Goal: Task Accomplishment & Management: Manage account settings

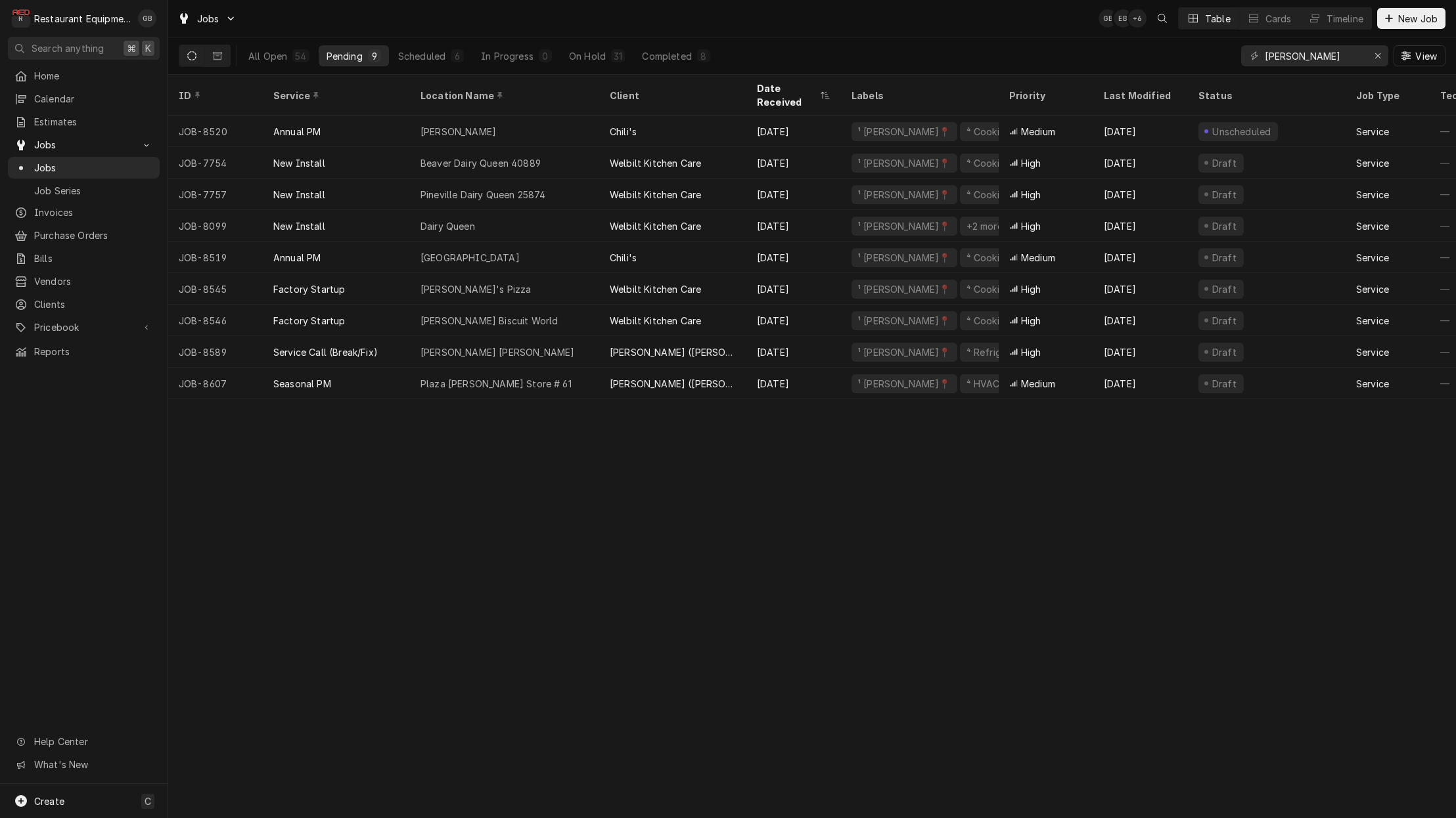
click at [580, 53] on div "On Hold" at bounding box center [587, 55] width 37 height 14
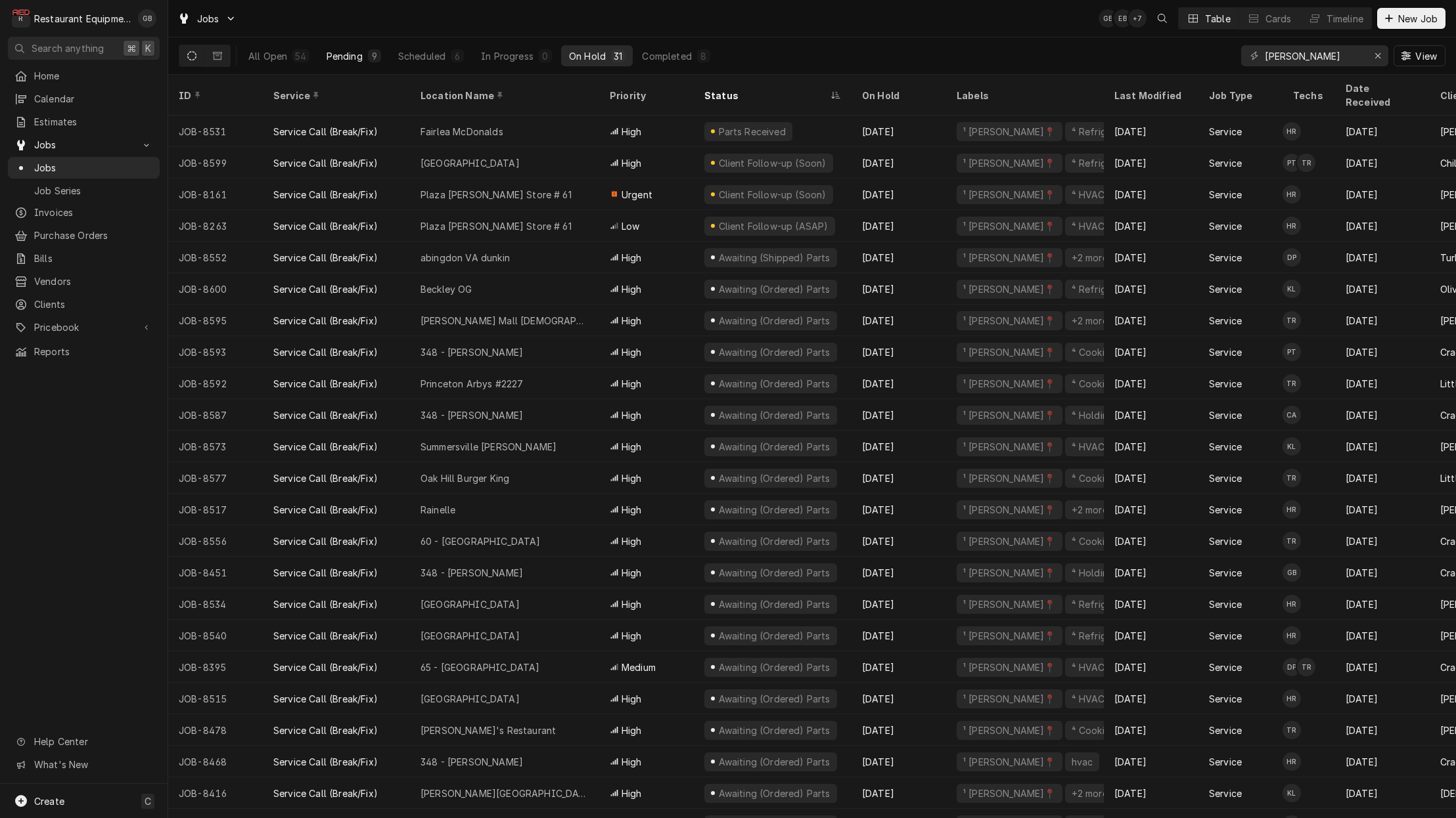
click at [335, 56] on div "Pending" at bounding box center [344, 55] width 36 height 14
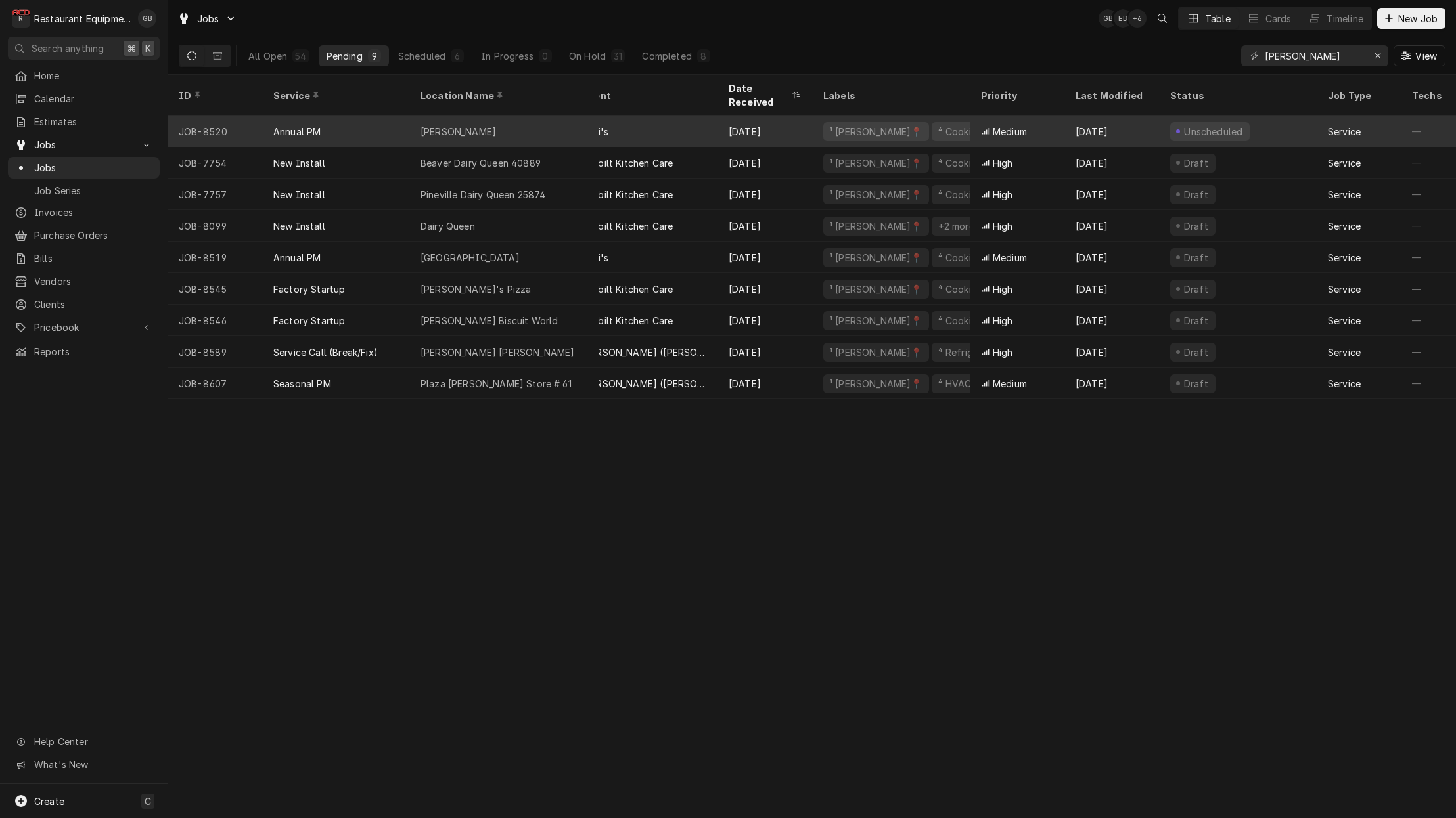
click at [467, 121] on div "Beckley" at bounding box center [504, 131] width 190 height 31
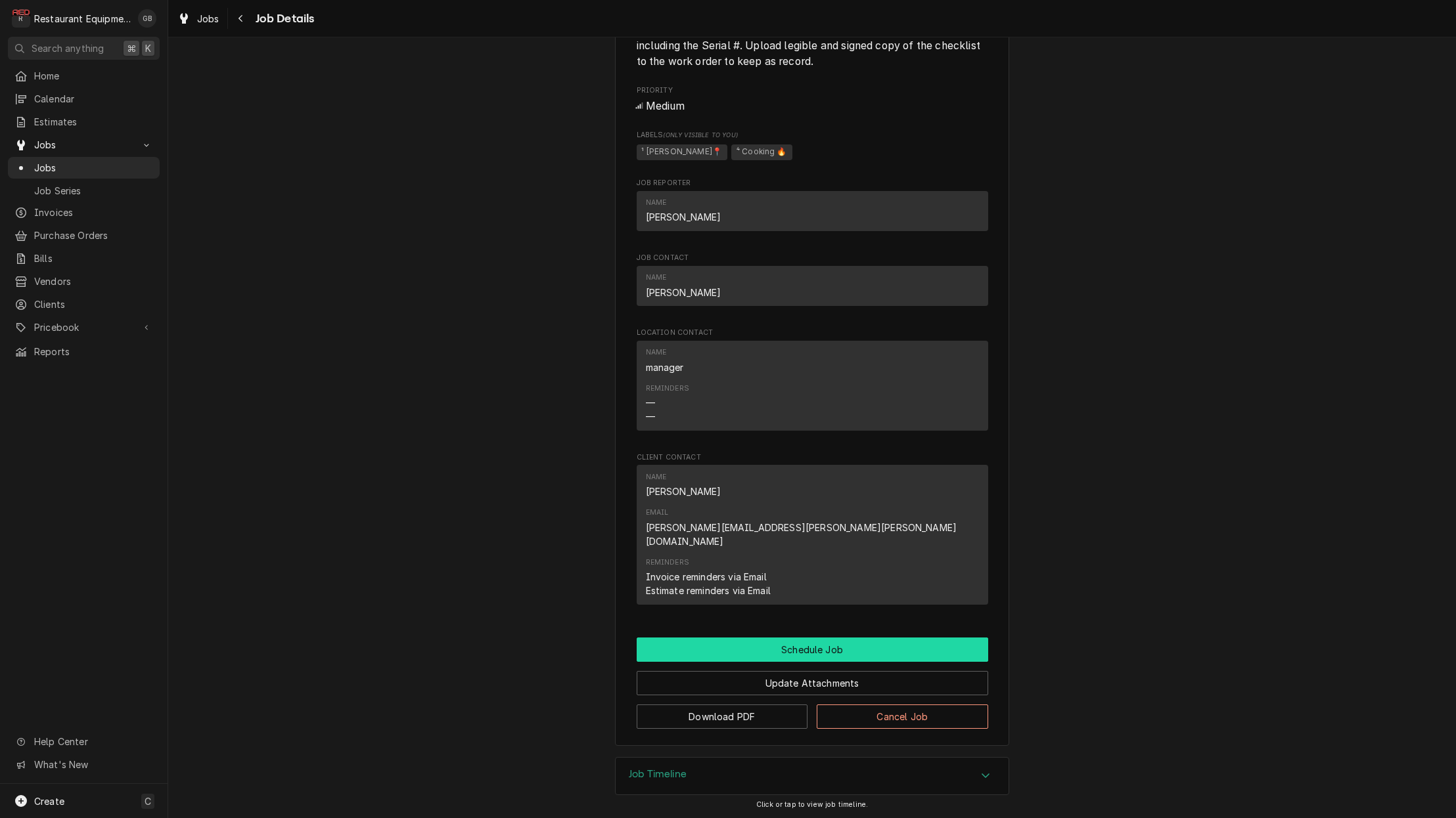
scroll to position [848, 0]
click at [828, 636] on button "Schedule Job" at bounding box center [813, 648] width 351 height 24
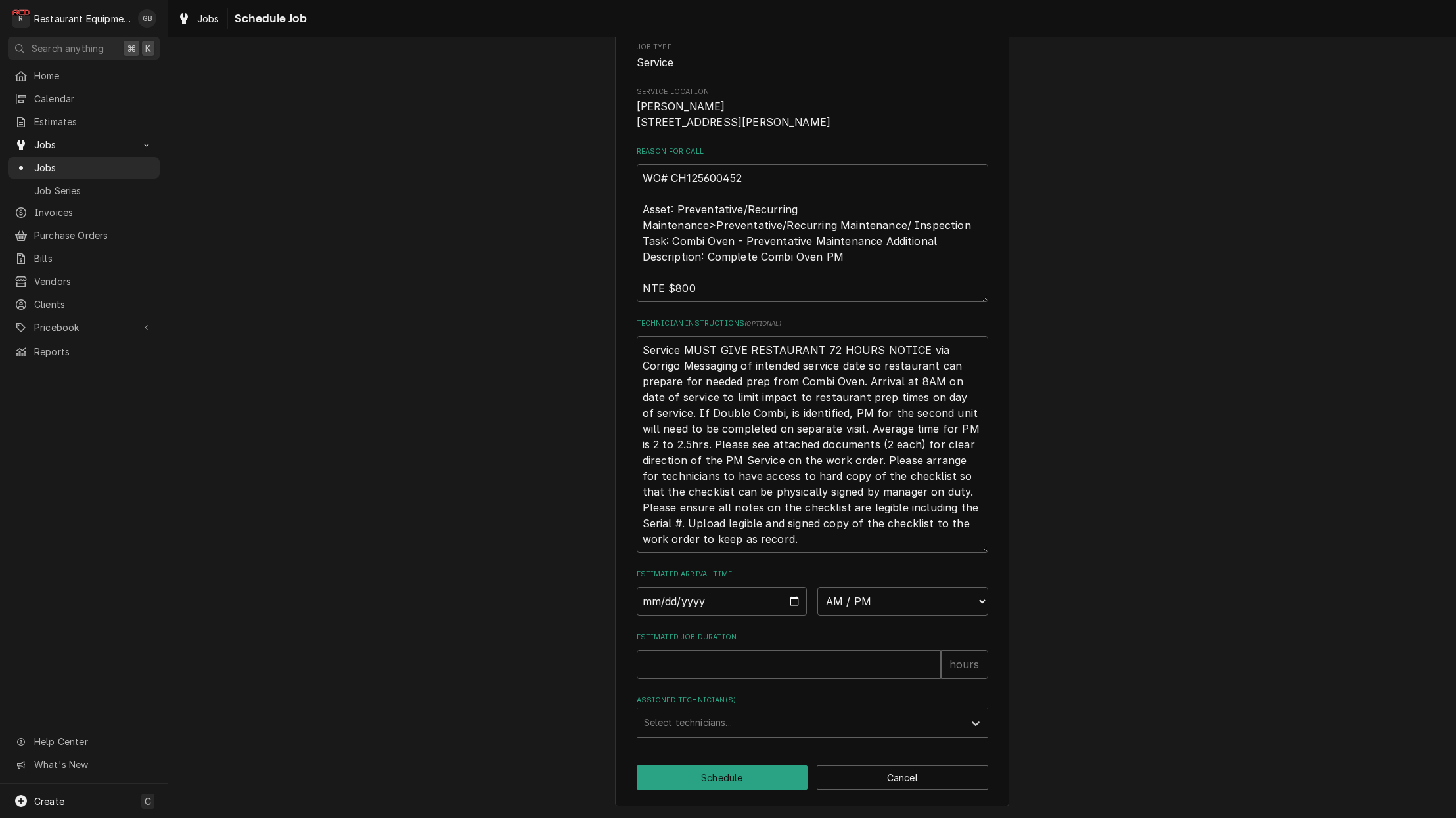
scroll to position [166, 0]
click at [670, 604] on input "Date" at bounding box center [722, 601] width 171 height 29
type input "[DATE]"
type textarea "x"
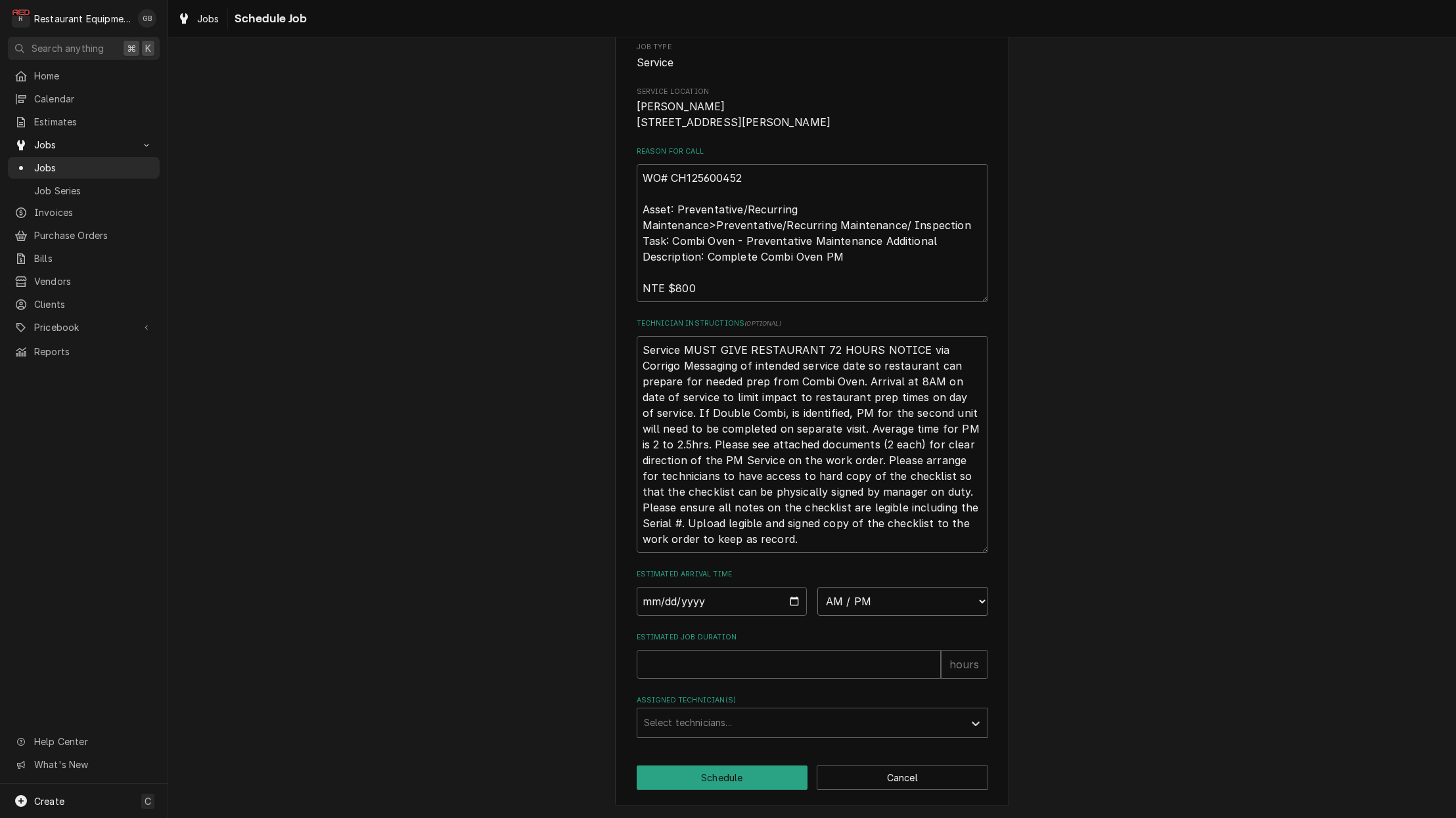
scroll to position [0, 0]
select select "08:00:00"
click at [719, 673] on input "Estimated Job Duration" at bounding box center [789, 665] width 304 height 29
type textarea "x"
type input "2"
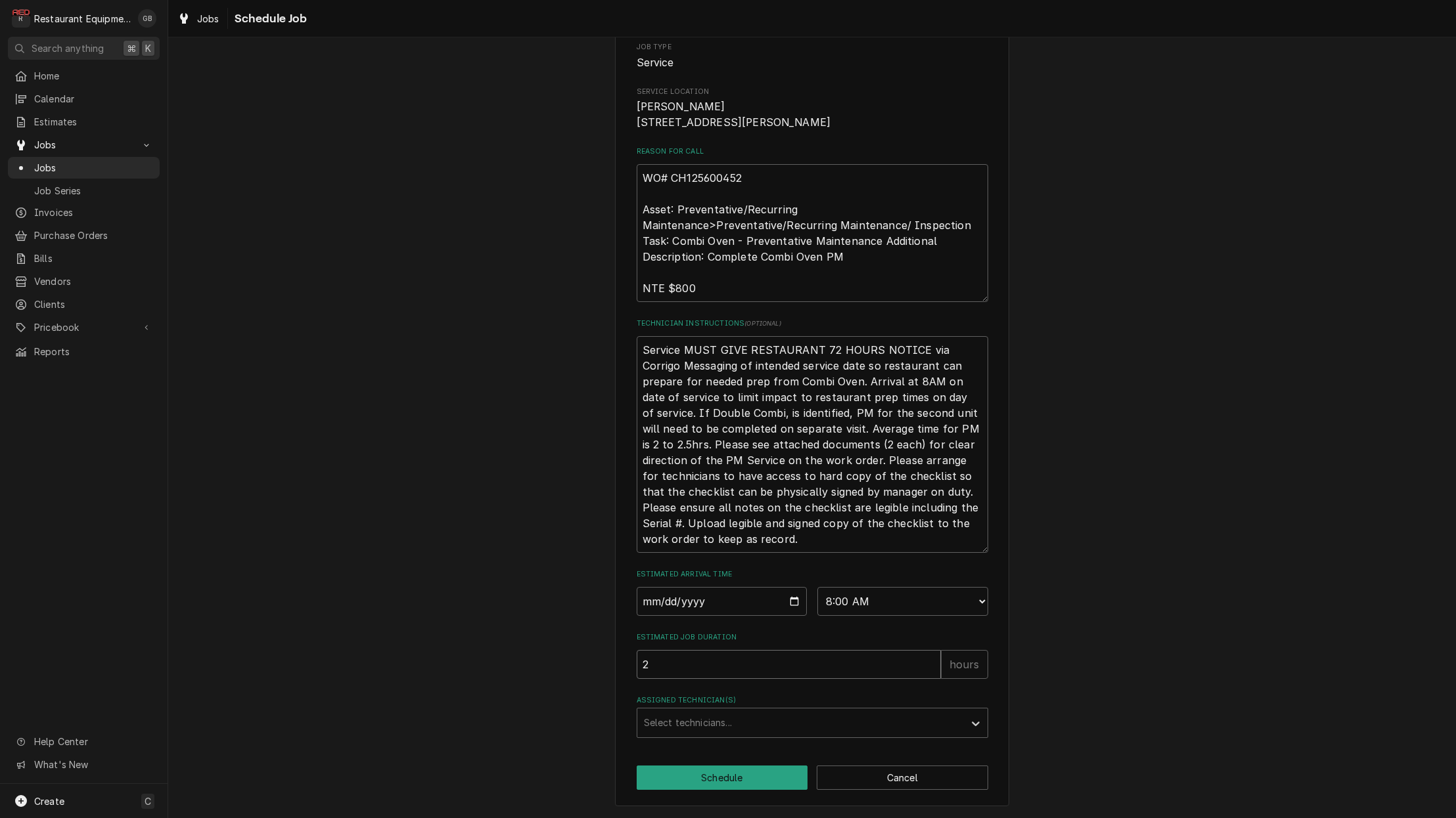
type textarea "x"
type input "2.5"
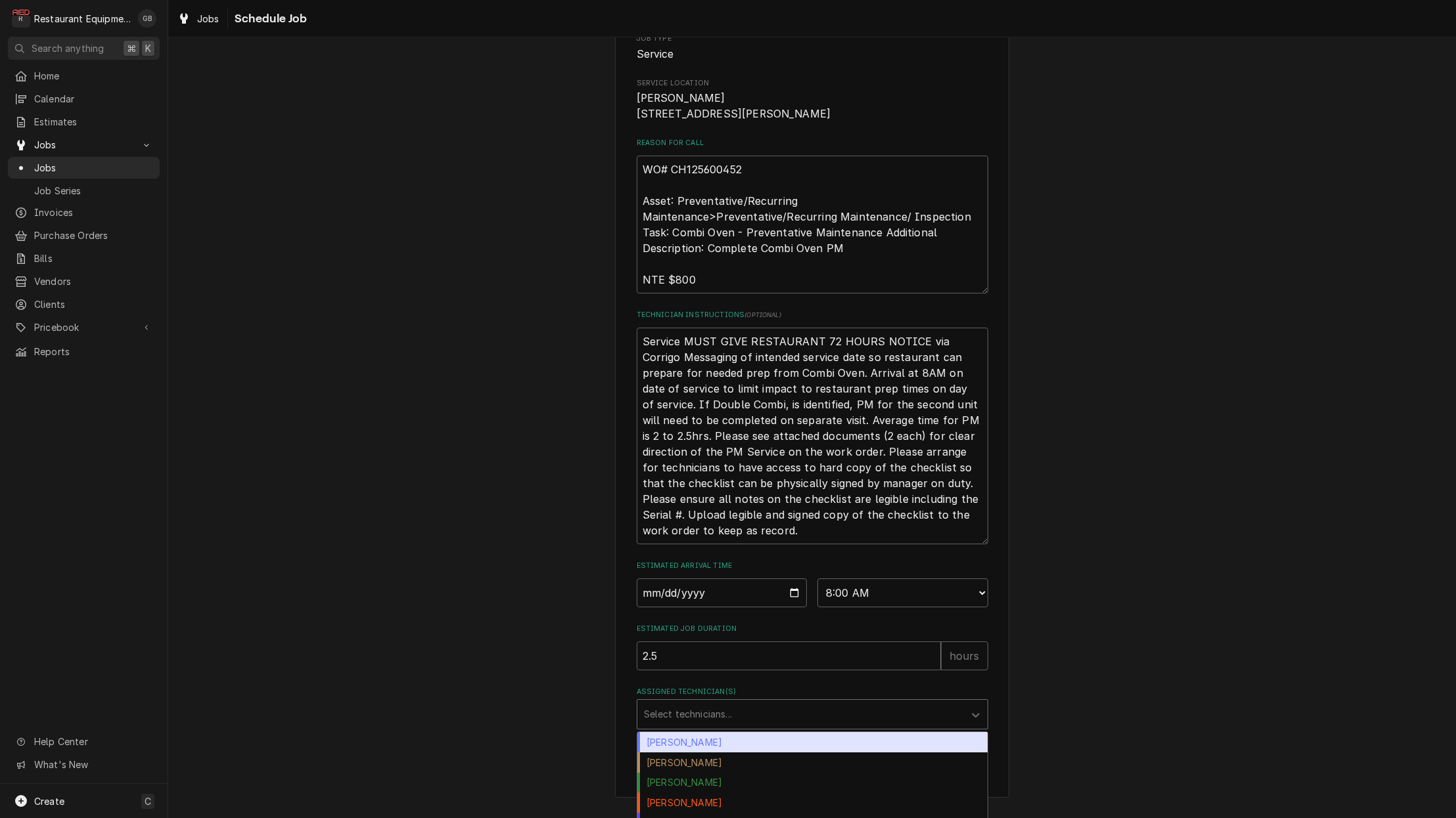
click at [815, 726] on div "Assigned Technician(s)" at bounding box center [800, 714] width 313 height 24
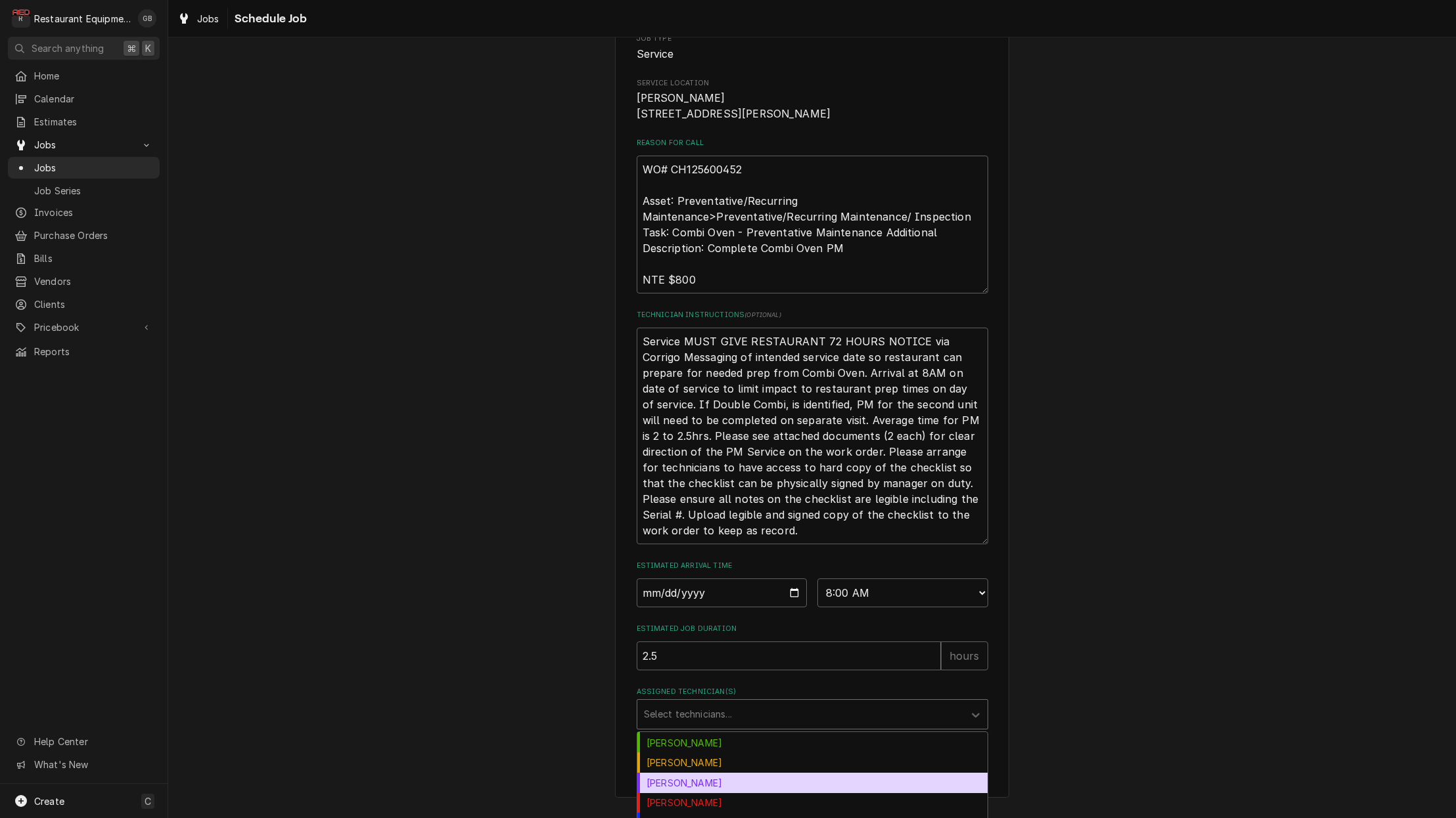
scroll to position [145, 0]
click at [721, 788] on div "[PERSON_NAME]" at bounding box center [812, 778] width 350 height 20
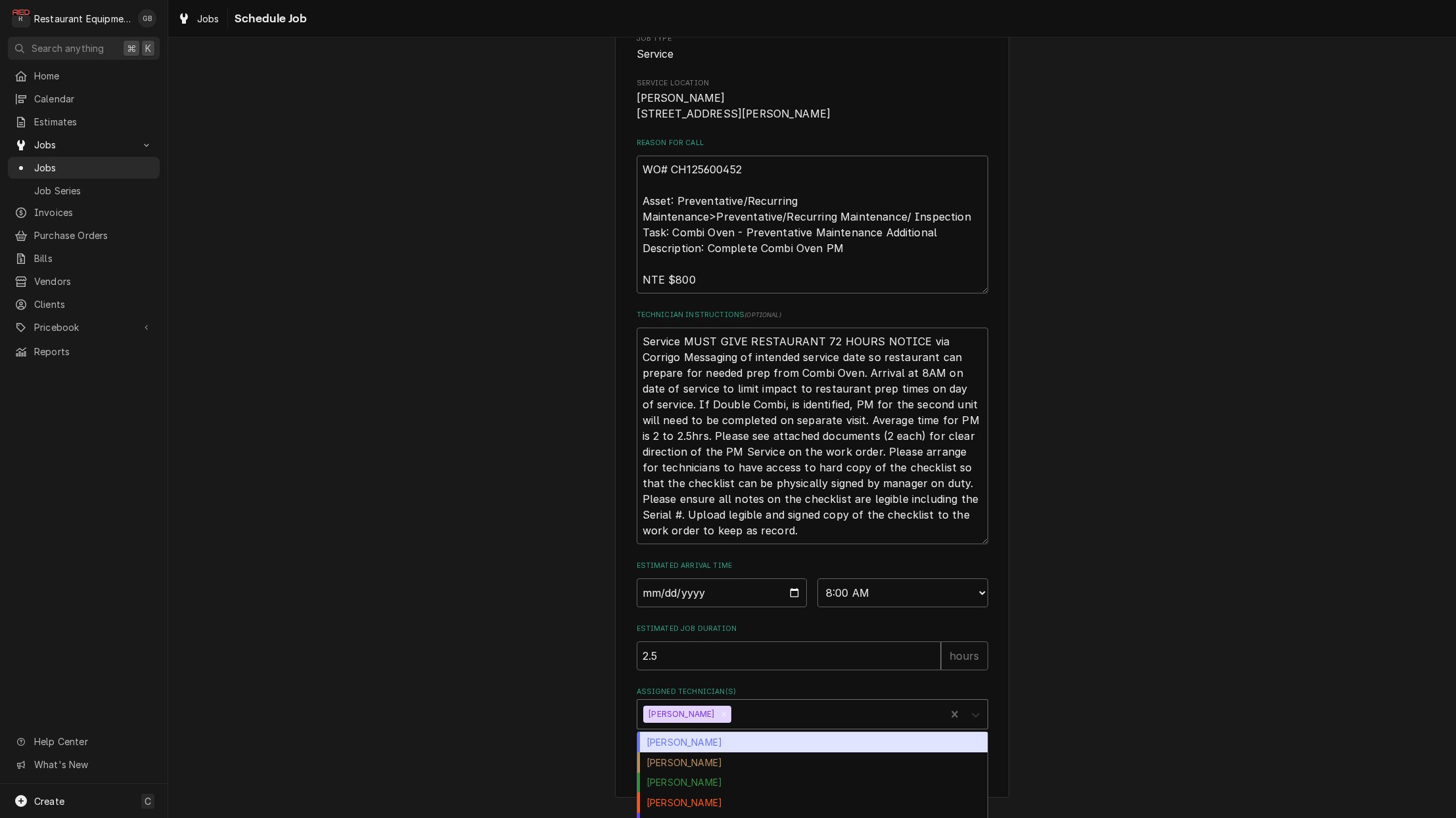
click at [965, 726] on div "Assigned Technician(s)" at bounding box center [975, 714] width 24 height 25
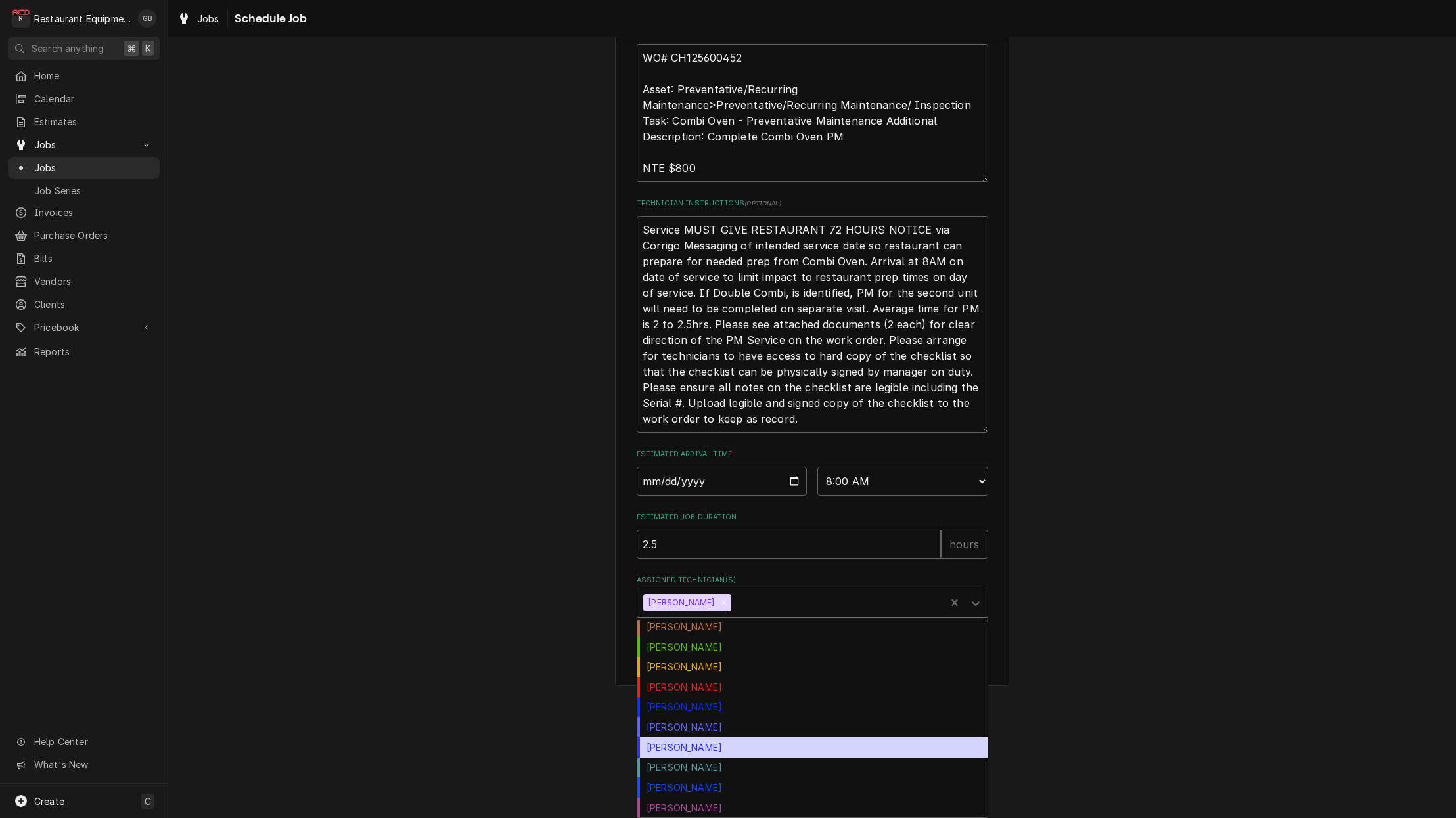
scroll to position [0, 0]
click at [740, 752] on div "[PERSON_NAME]" at bounding box center [812, 748] width 350 height 20
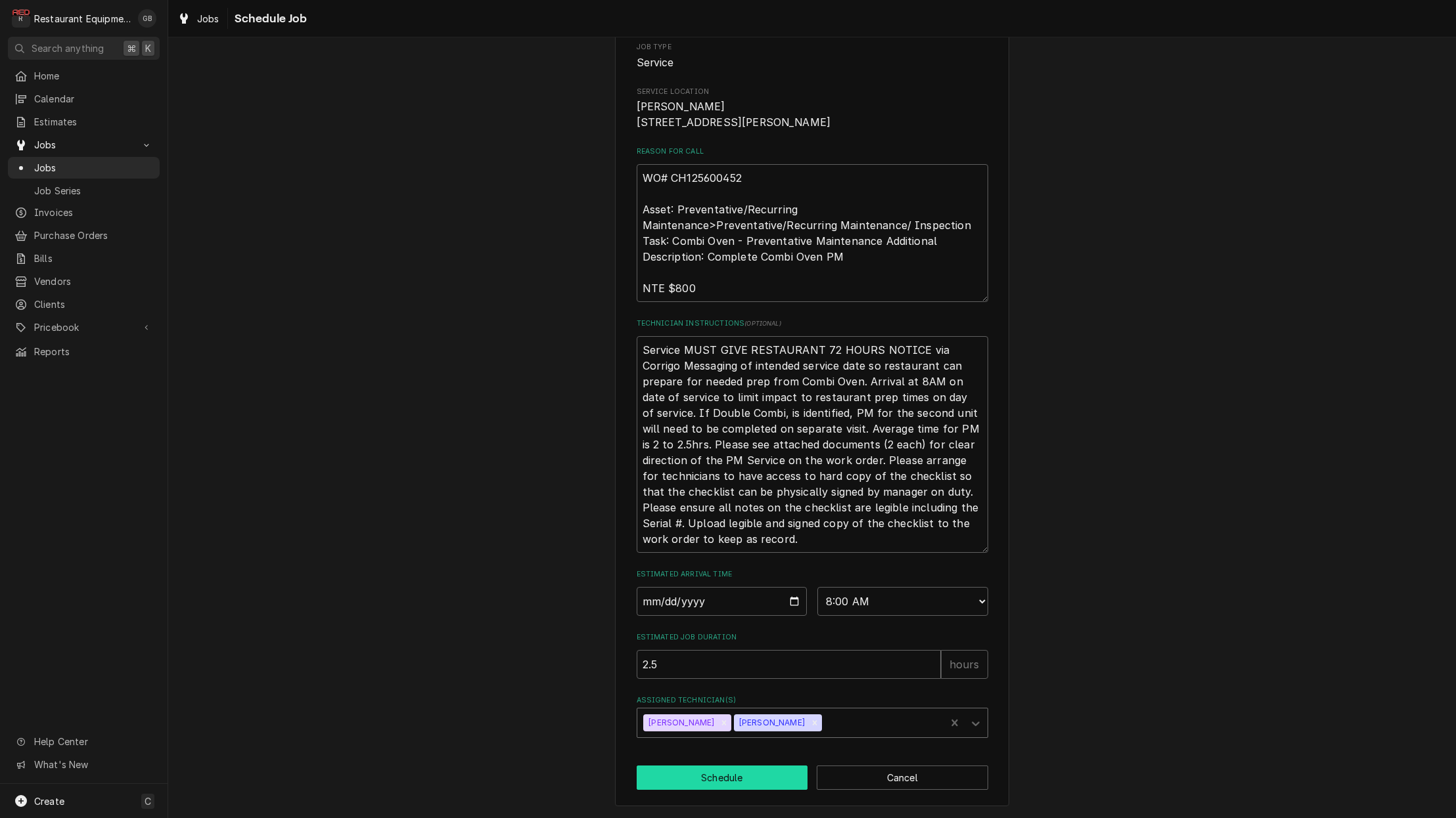
scroll to position [1, 1]
click at [710, 779] on button "Schedule" at bounding box center [722, 778] width 171 height 24
type textarea "x"
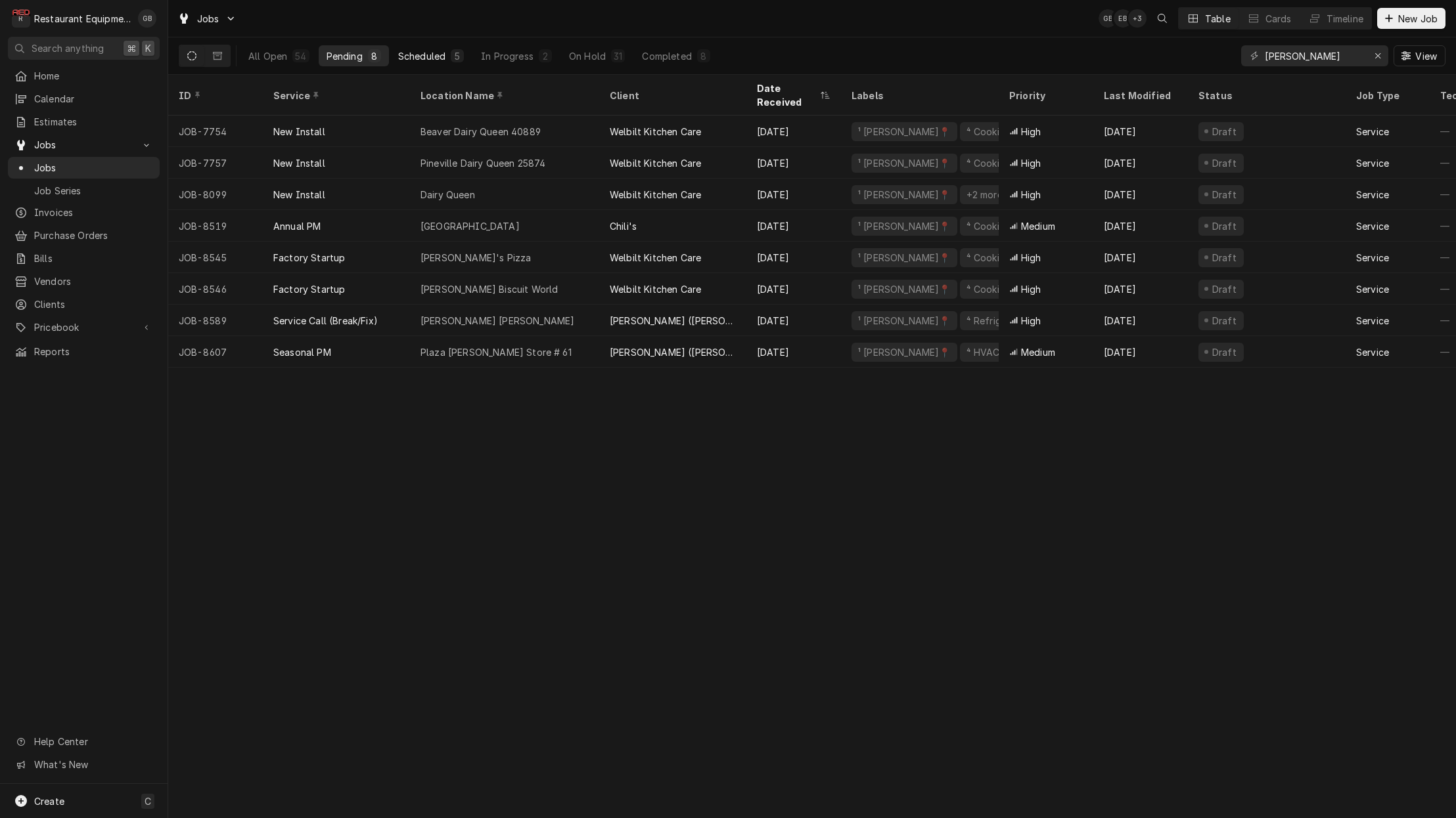
click at [420, 54] on div "Scheduled" at bounding box center [422, 55] width 47 height 14
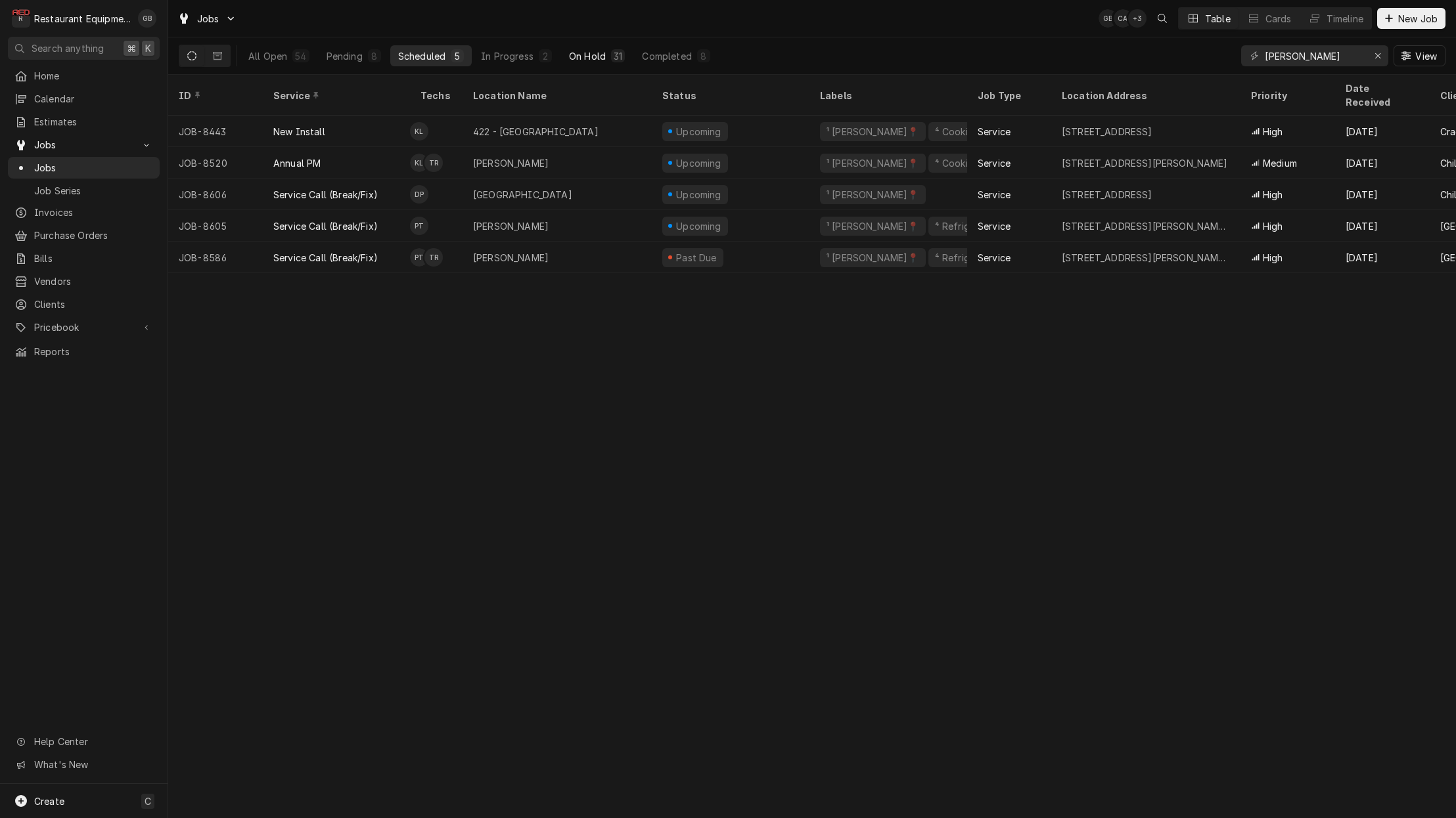
click at [611, 61] on div "31" at bounding box center [618, 55] width 14 height 13
